Goal: Obtain resource: Download file/media

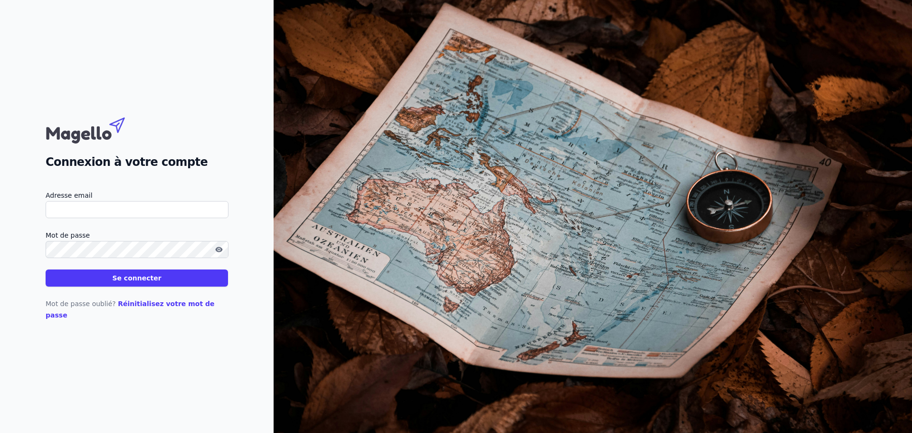
type input "[EMAIL_ADDRESS][DOMAIN_NAME]"
click at [114, 282] on button "Se connecter" at bounding box center [137, 277] width 182 height 17
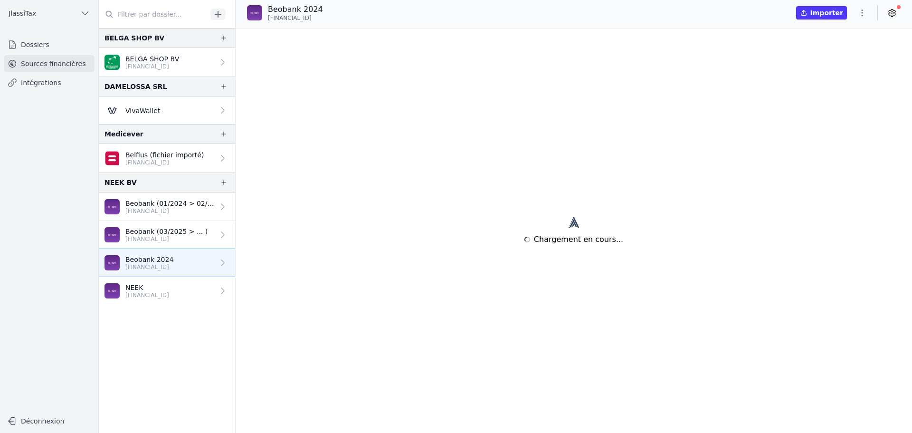
click at [142, 289] on p "NEEK" at bounding box center [147, 287] width 44 height 9
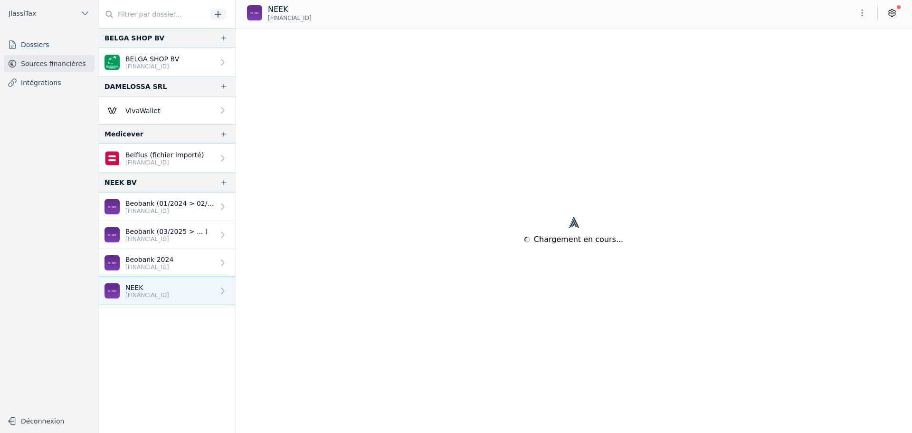
click at [164, 268] on p "[FINANCIAL_ID]" at bounding box center [149, 267] width 48 height 8
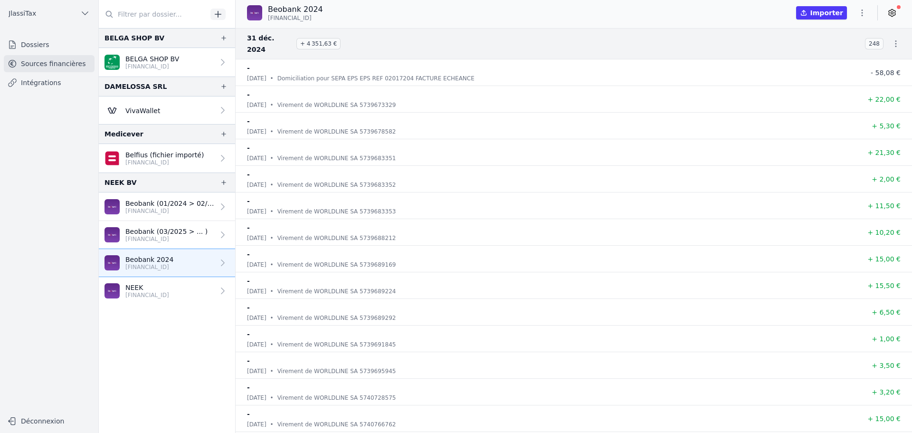
click at [894, 41] on icon "button" at bounding box center [895, 43] width 9 height 9
click at [845, 58] on link "Télécharger les CODA" at bounding box center [864, 55] width 87 height 17
click at [536, 18] on div "Beobank 2024 [FINANCIAL_ID] Importer" at bounding box center [574, 13] width 676 height 18
click at [873, 38] on span "248" at bounding box center [874, 43] width 19 height 11
click at [150, 295] on p "[FINANCIAL_ID]" at bounding box center [147, 295] width 44 height 8
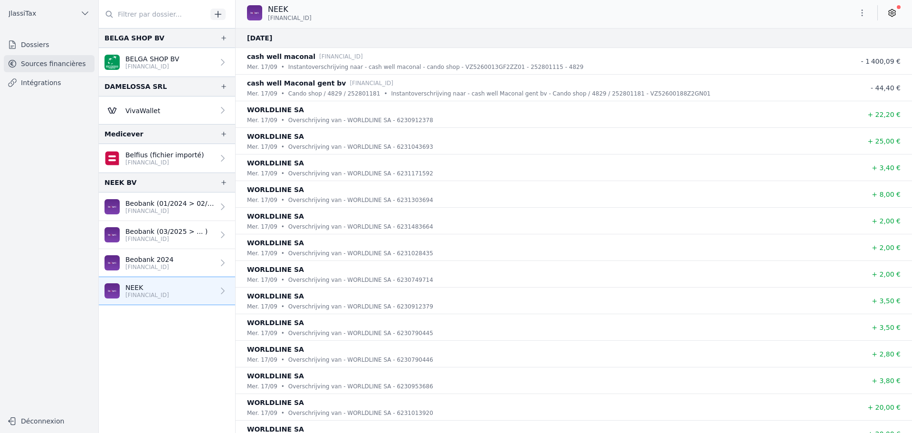
click at [140, 265] on p "[FINANCIAL_ID]" at bounding box center [149, 267] width 48 height 8
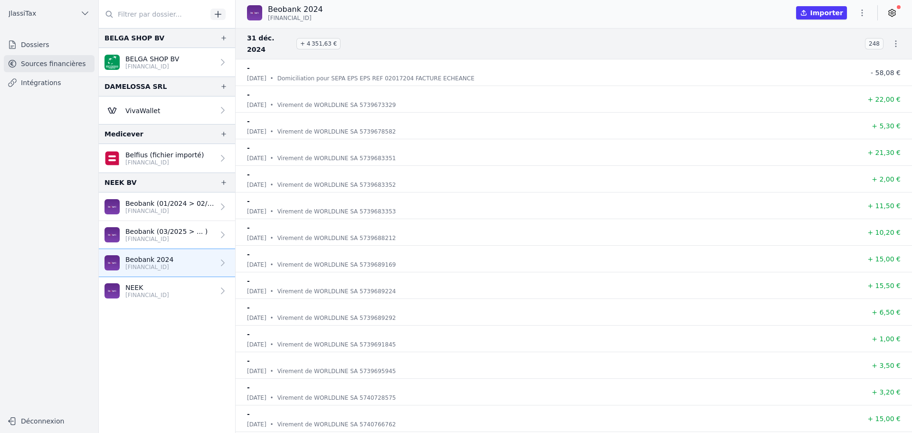
click at [50, 83] on link "Intégrations" at bounding box center [49, 82] width 91 height 17
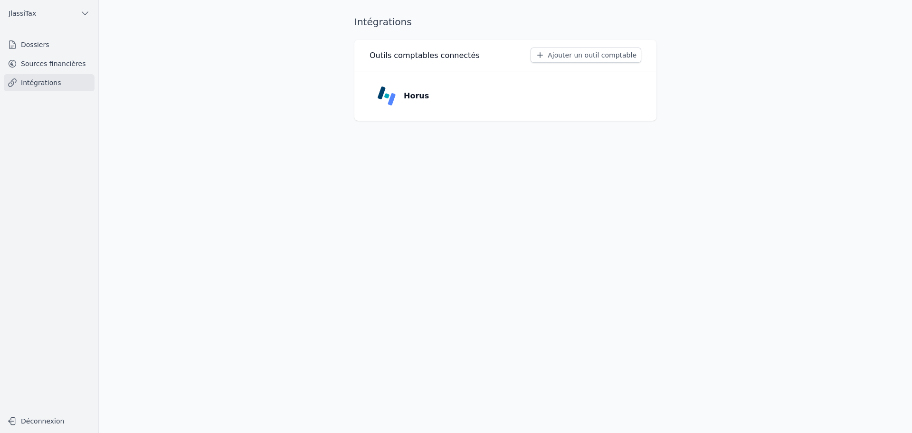
click at [34, 64] on link "Sources financières" at bounding box center [49, 63] width 91 height 17
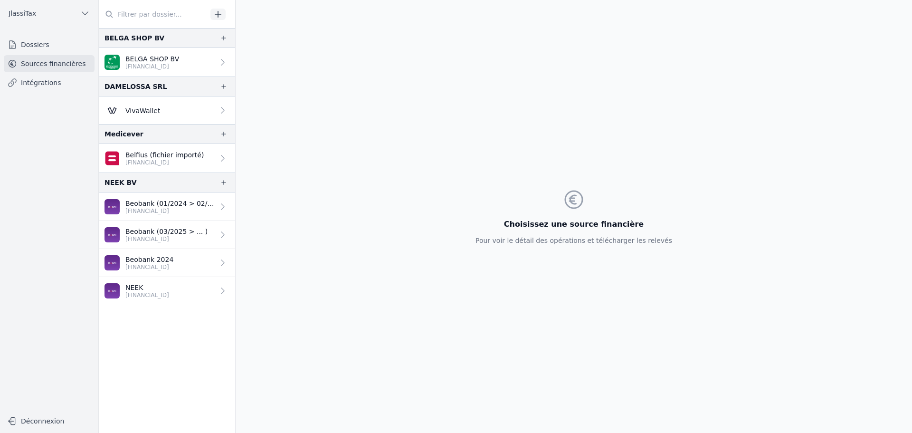
click at [133, 259] on p "Beobank 2024" at bounding box center [149, 259] width 48 height 9
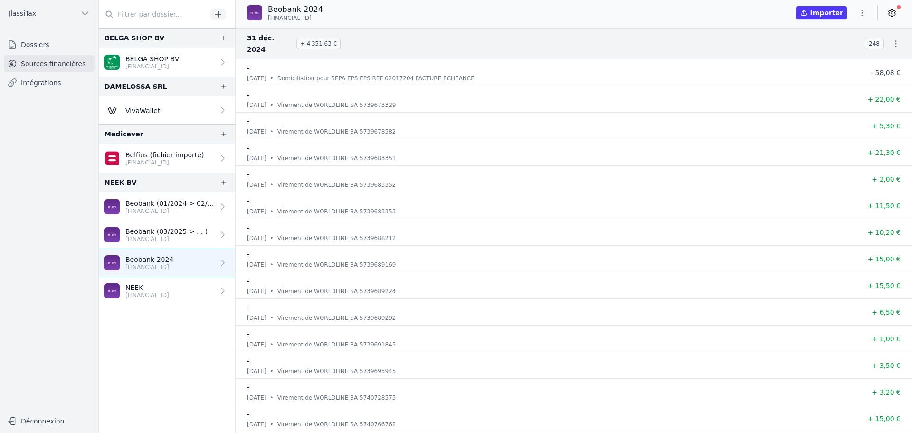
click at [894, 39] on icon "button" at bounding box center [895, 43] width 9 height 9
click at [894, 38] on div at bounding box center [456, 216] width 912 height 433
